Goal: Task Accomplishment & Management: Use online tool/utility

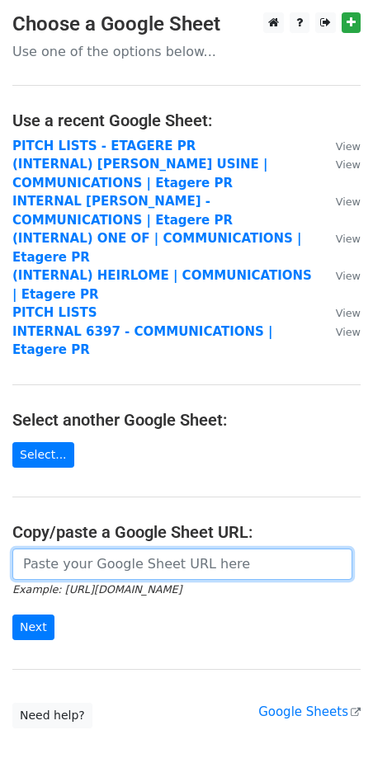
click at [70, 549] on input "url" at bounding box center [182, 564] width 340 height 31
paste input "https://docs.google.com/spreadsheets/d/1keTEkCzUm0TnbKvrB5cMHvZOwlIC-8gNY_7_nff…"
type input "https://docs.google.com/spreadsheets/d/1keTEkCzUm0TnbKvrB5cMHvZOwlIC-8gNY_7_nff…"
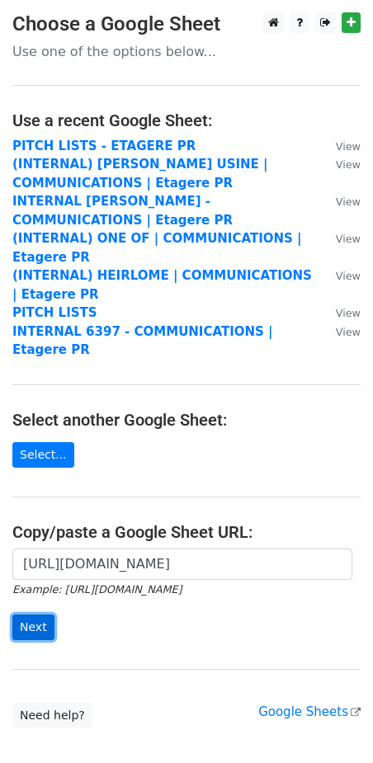
click at [30, 615] on input "Next" at bounding box center [33, 628] width 42 height 26
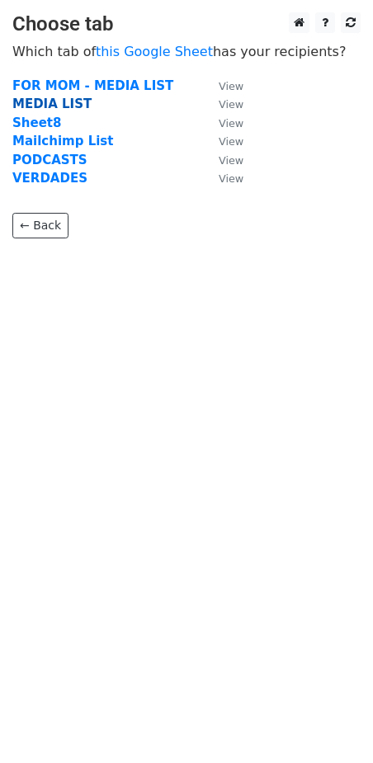
click at [64, 101] on strong "MEDIA LIST" at bounding box center [51, 104] width 79 height 15
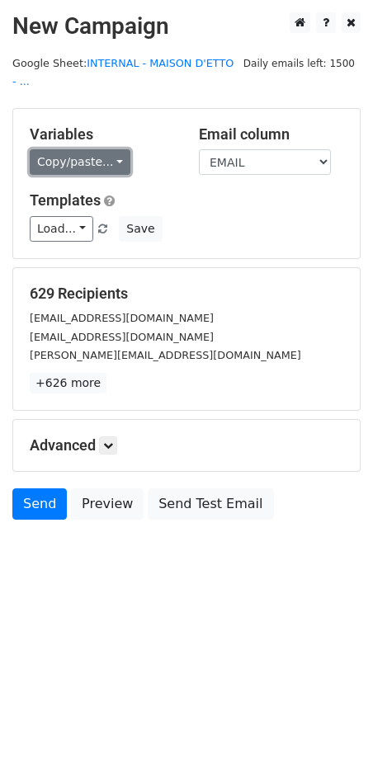
click at [116, 155] on link "Copy/paste..." at bounding box center [80, 162] width 101 height 26
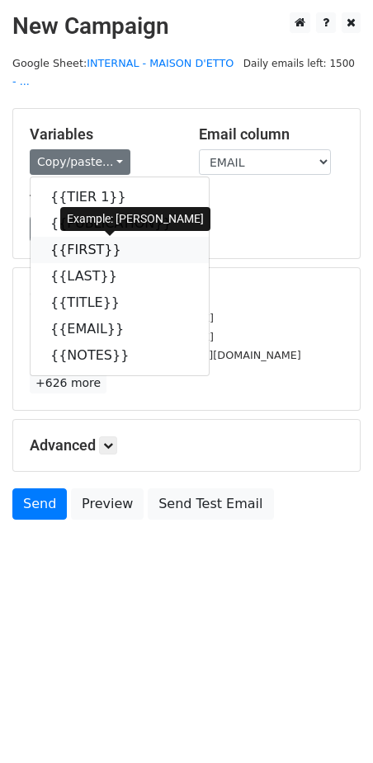
click at [90, 248] on link "{{FIRST}}" at bounding box center [120, 250] width 178 height 26
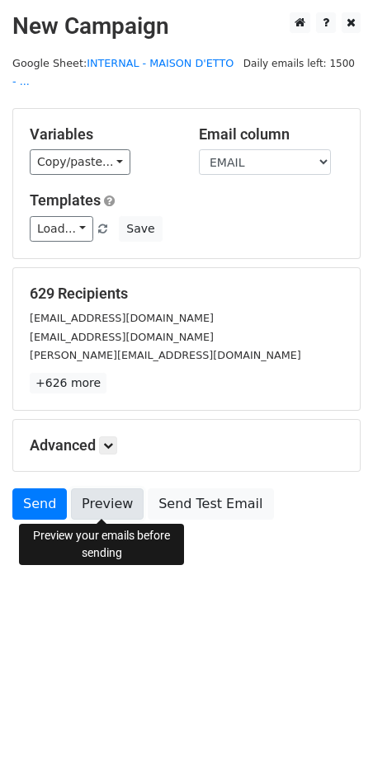
click at [112, 502] on link "Preview" at bounding box center [107, 503] width 73 height 31
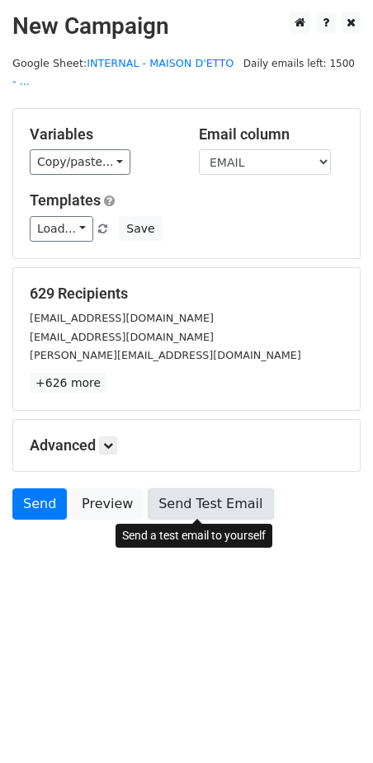
click at [177, 503] on link "Send Test Email" at bounding box center [210, 503] width 125 height 31
click at [199, 488] on link "Send Test Email" at bounding box center [210, 503] width 125 height 31
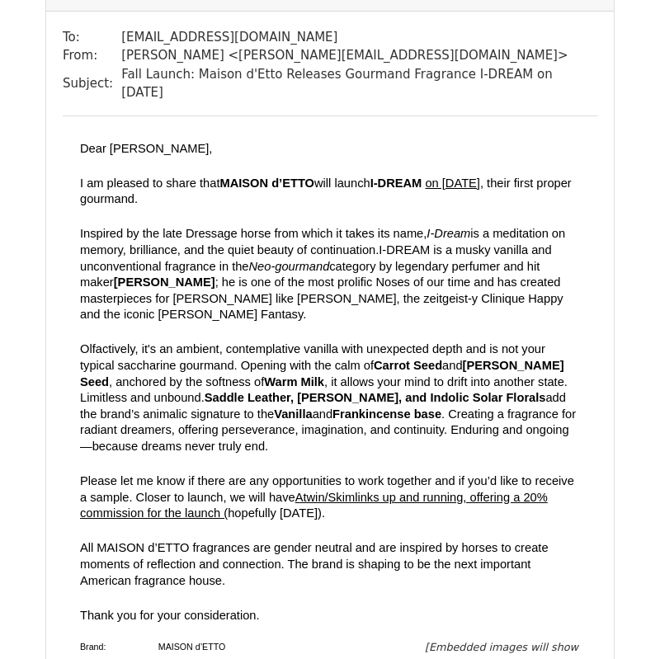
scroll to position [191, 0]
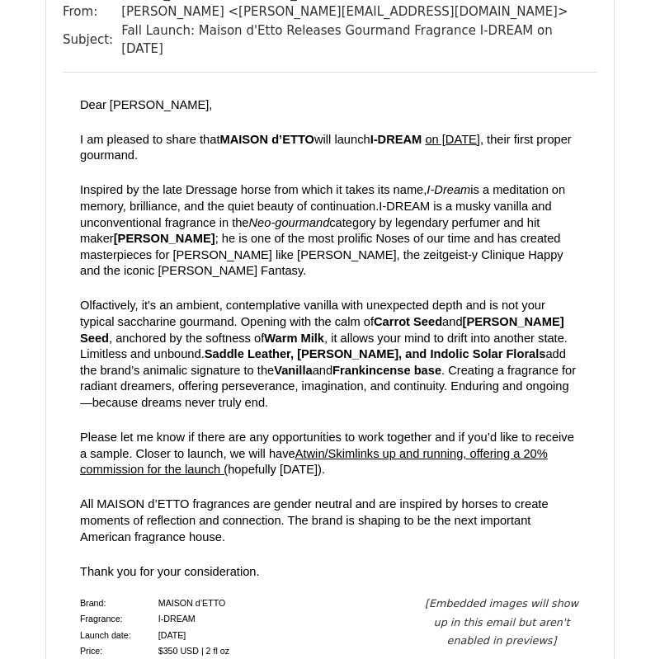
click at [322, 463] on span "hopefully in 1 week)" at bounding box center [275, 469] width 94 height 13
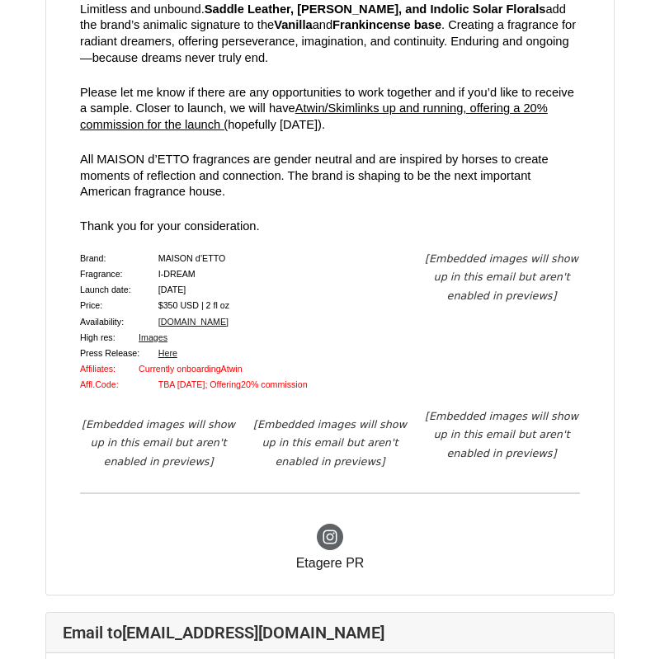
scroll to position [3729, 0]
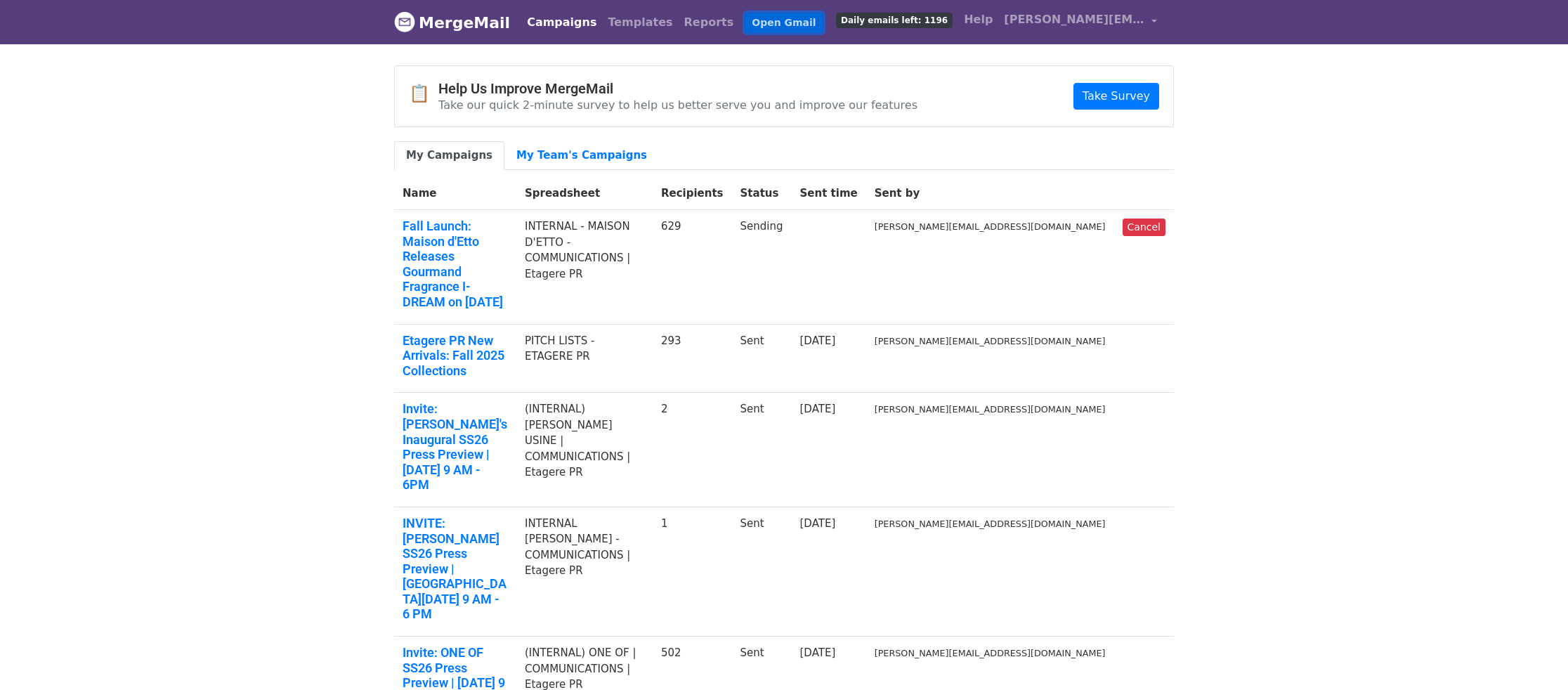
click at [745, 18] on link "Open Gmail" at bounding box center [784, 23] width 78 height 20
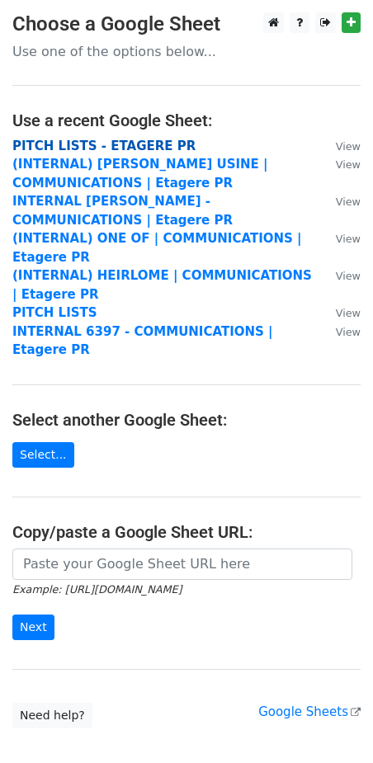
click at [92, 149] on strong "PITCH LISTS - ETAGERE PR" at bounding box center [103, 146] width 183 height 15
click at [88, 143] on strong "PITCH LISTS - ETAGERE PR" at bounding box center [103, 146] width 183 height 15
click at [93, 144] on strong "PITCH LISTS - ETAGERE PR" at bounding box center [103, 146] width 183 height 15
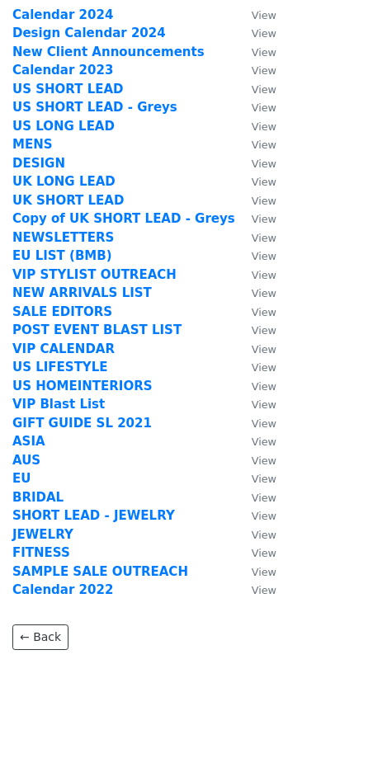
scroll to position [73, 0]
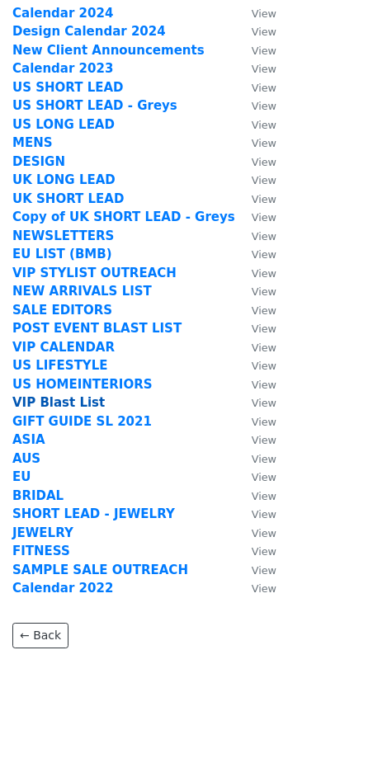
click at [53, 408] on strong "VIP Blast List" at bounding box center [58, 402] width 92 height 15
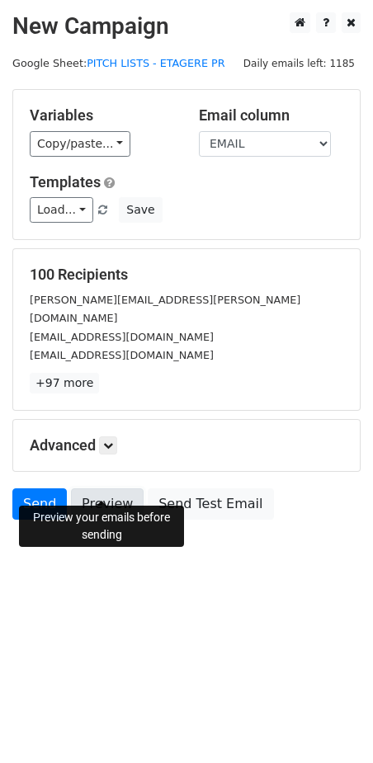
click at [92, 488] on link "Preview" at bounding box center [107, 503] width 73 height 31
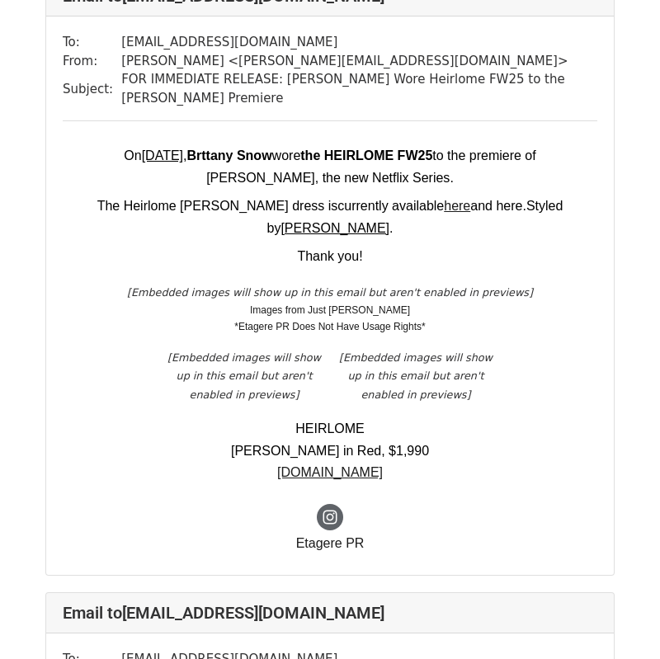
scroll to position [1816, 0]
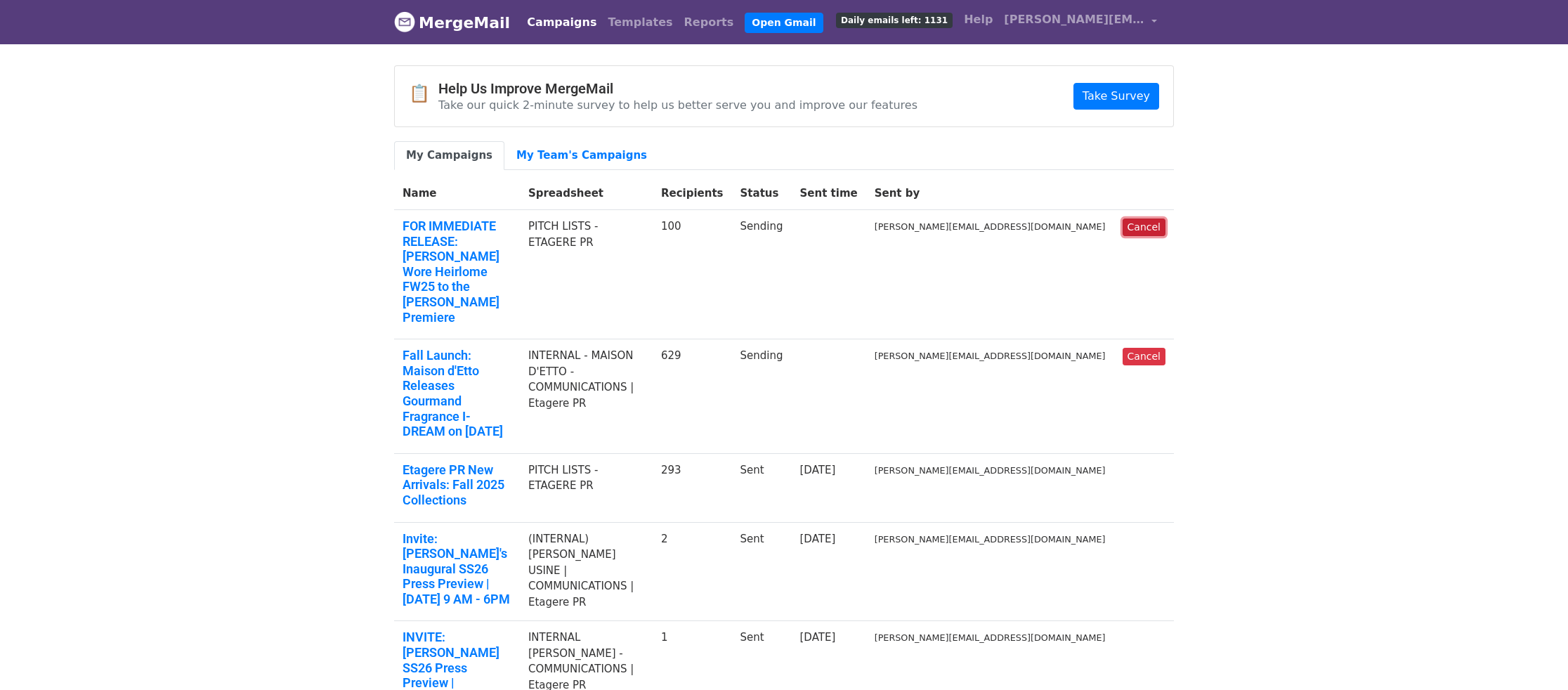
click at [1141, 227] on link "Cancel" at bounding box center [1144, 227] width 43 height 18
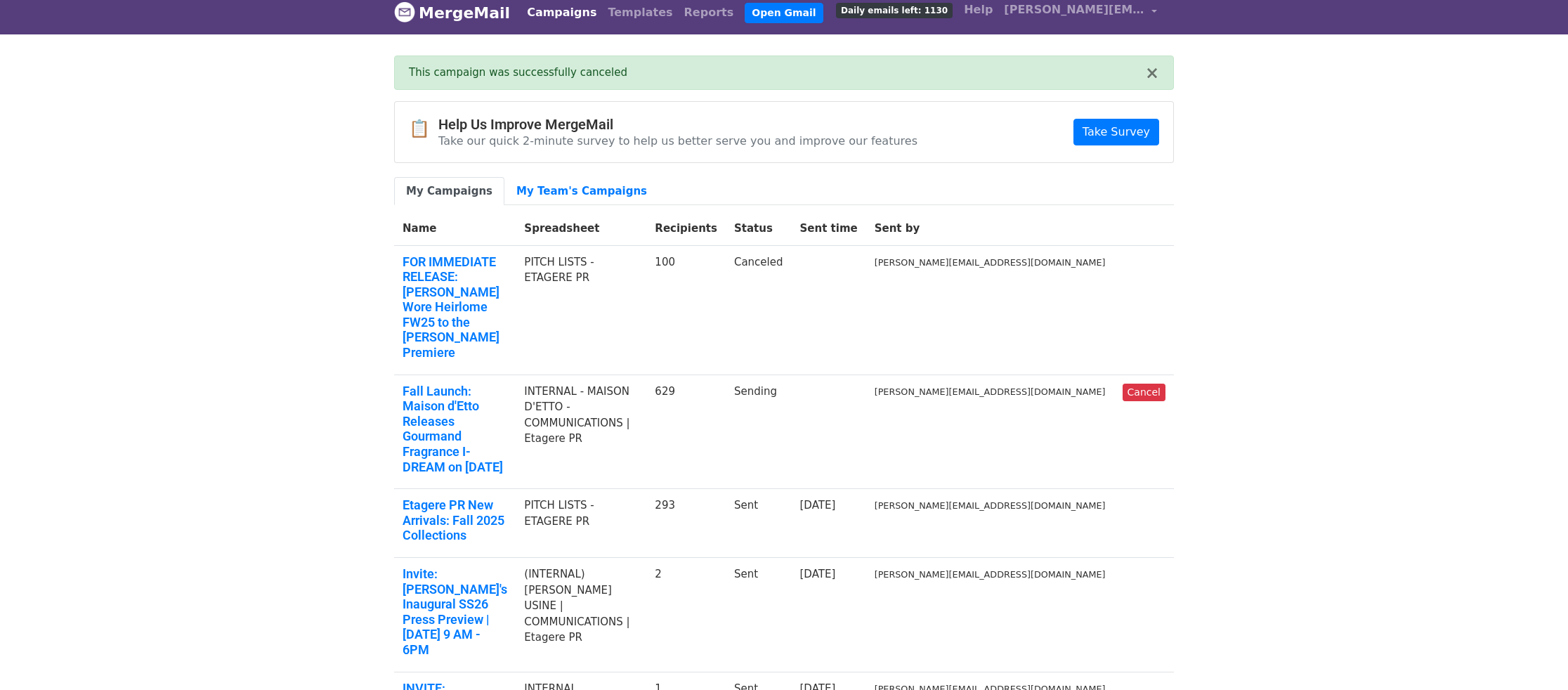
scroll to position [14, 0]
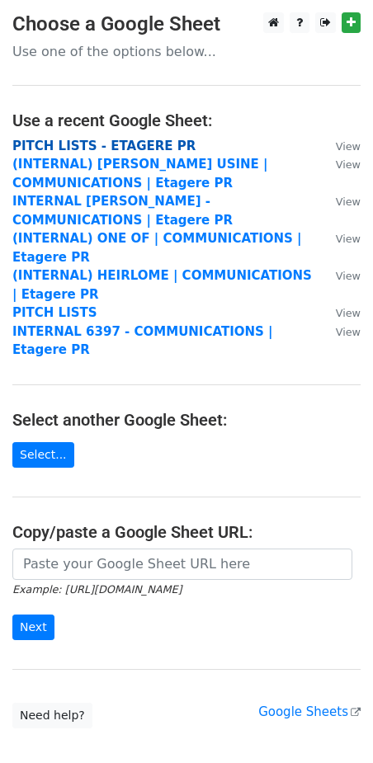
click at [42, 146] on strong "PITCH LISTS - ETAGERE PR" at bounding box center [103, 146] width 183 height 15
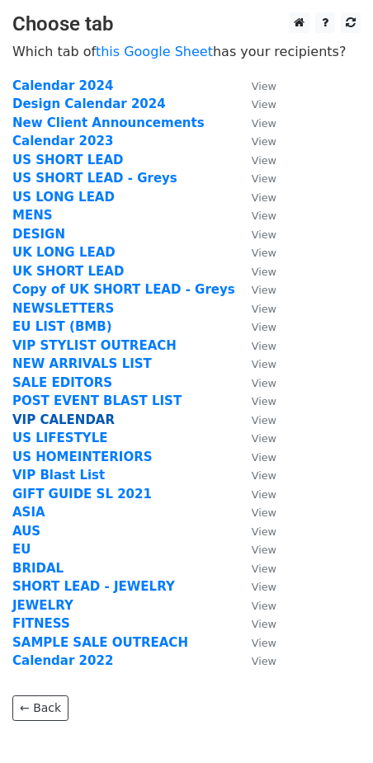
scroll to position [90, 0]
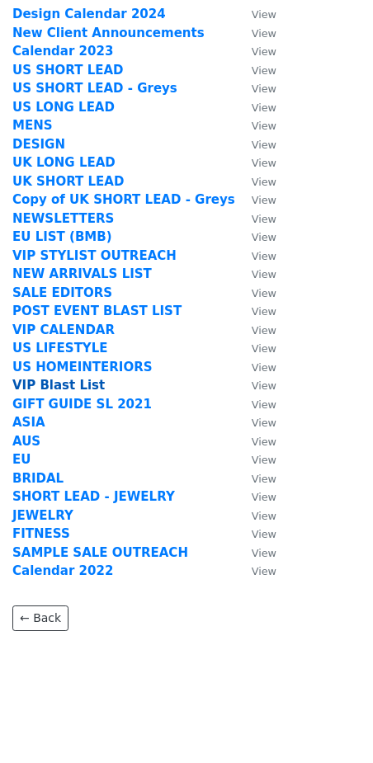
click at [40, 384] on strong "VIP Blast List" at bounding box center [58, 385] width 92 height 15
